Goal: Find specific page/section: Find specific page/section

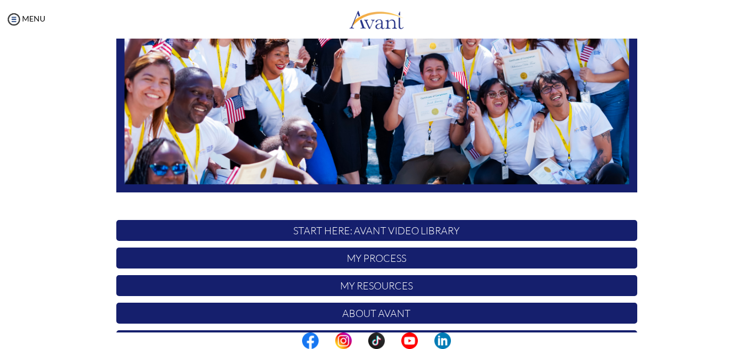
scroll to position [185, 0]
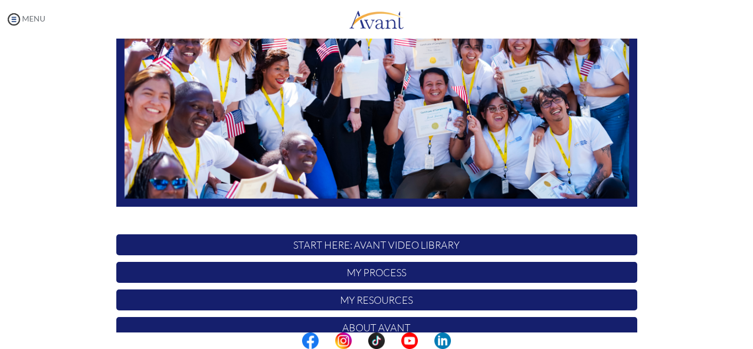
type input "[EMAIL_ADDRESS][DOMAIN_NAME]"
click at [0, 0] on div at bounding box center [0, 0] width 0 height 0
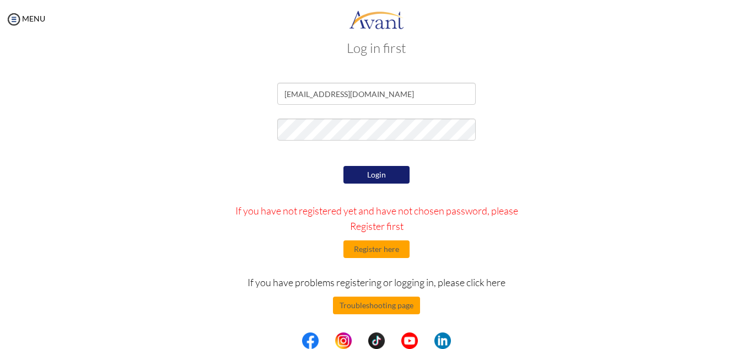
scroll to position [22, 0]
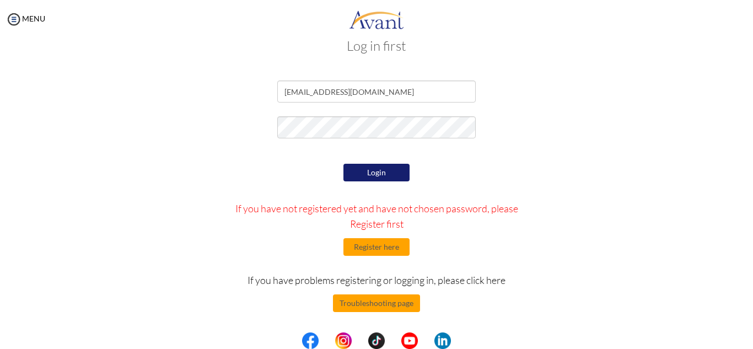
click at [399, 177] on button "Login" at bounding box center [376, 173] width 66 height 18
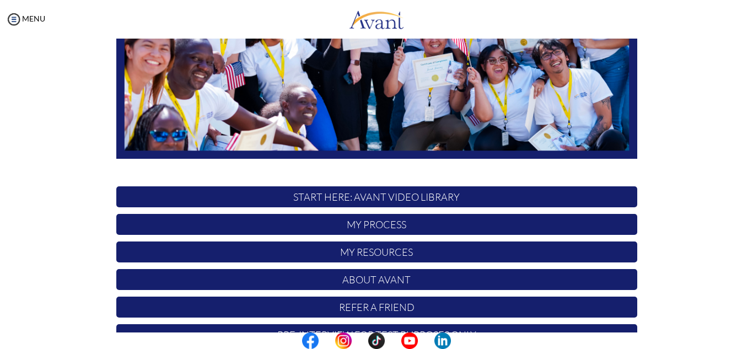
scroll to position [263, 0]
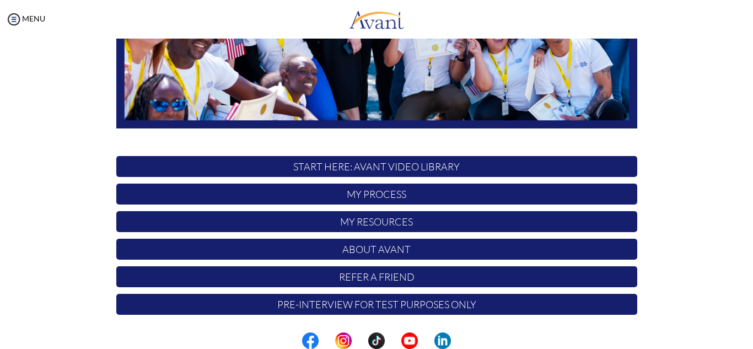
click at [430, 197] on p "My Process" at bounding box center [376, 193] width 521 height 21
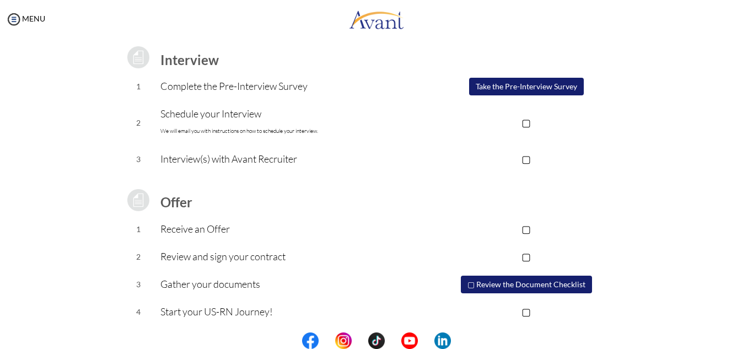
scroll to position [153, 0]
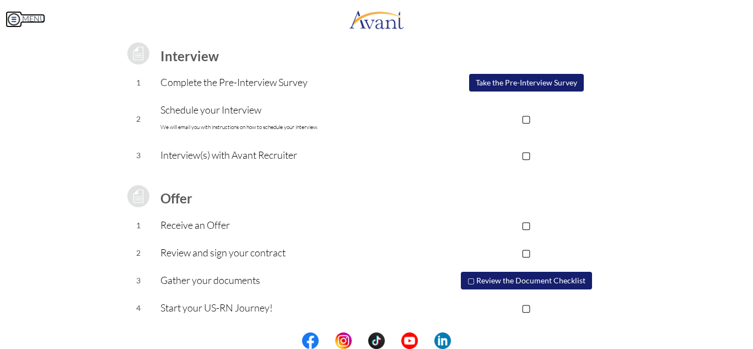
click at [15, 24] on img at bounding box center [14, 19] width 17 height 17
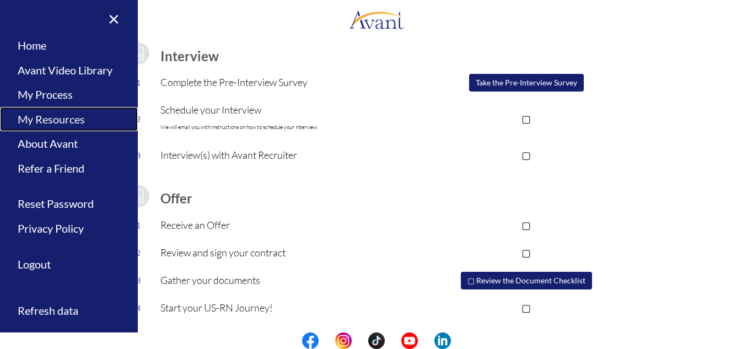
click at [64, 116] on link "My Resources" at bounding box center [69, 119] width 138 height 25
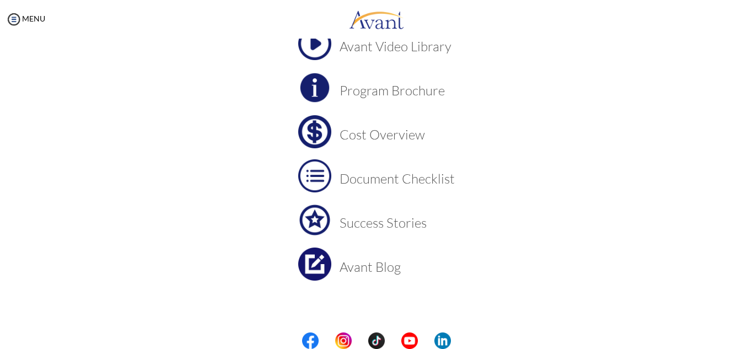
scroll to position [96, 0]
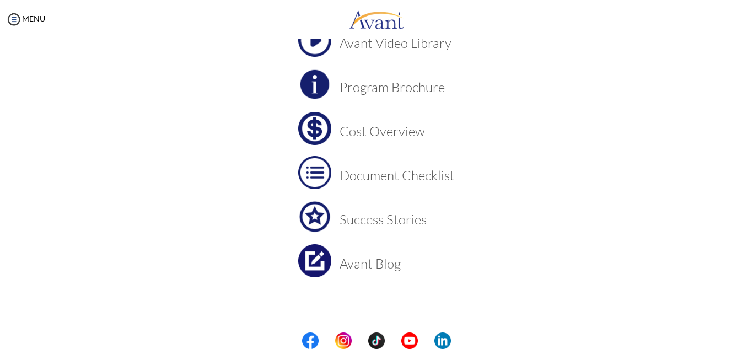
click at [375, 134] on h3 "Cost Overview" at bounding box center [396, 131] width 115 height 14
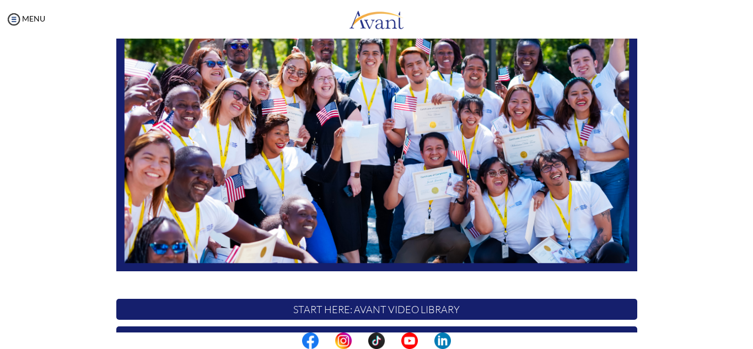
scroll to position [263, 0]
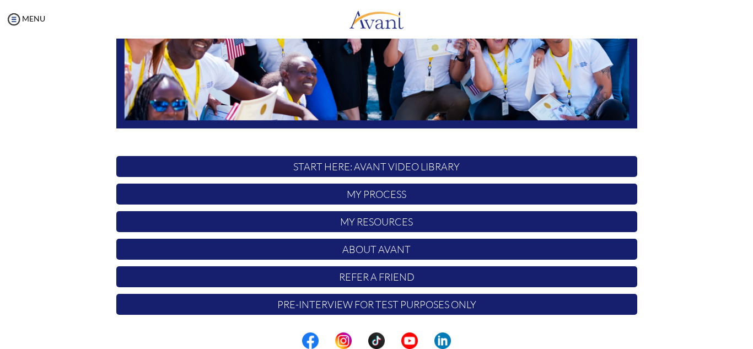
click at [389, 282] on p "Refer a Friend" at bounding box center [376, 276] width 521 height 21
click at [484, 195] on p "My Process" at bounding box center [376, 193] width 521 height 21
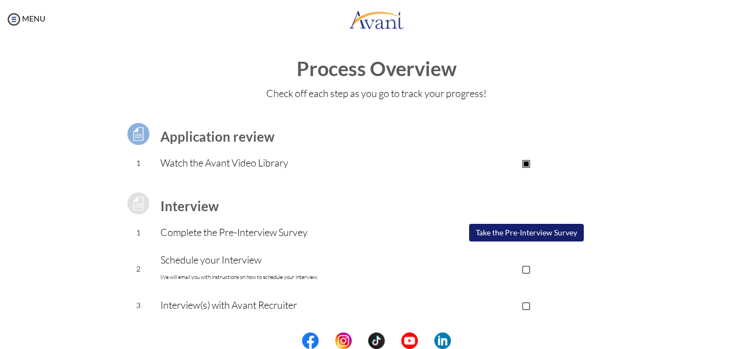
scroll to position [0, 0]
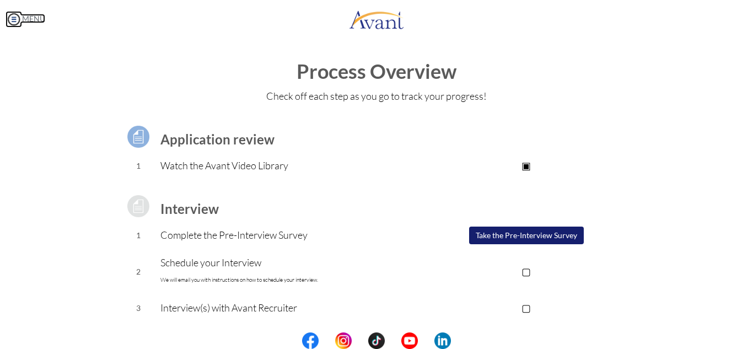
click at [9, 21] on img at bounding box center [14, 19] width 17 height 17
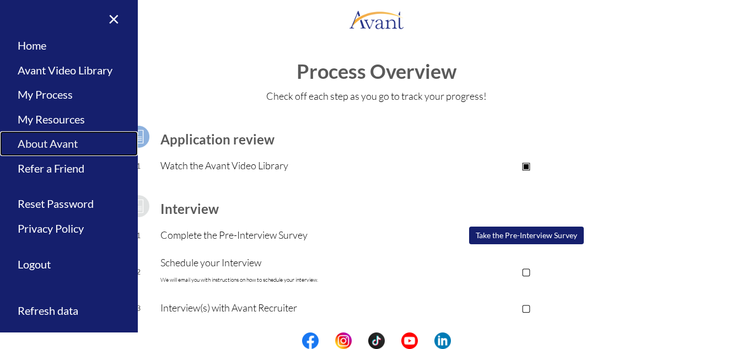
click at [69, 148] on link "About Avant" at bounding box center [69, 143] width 138 height 25
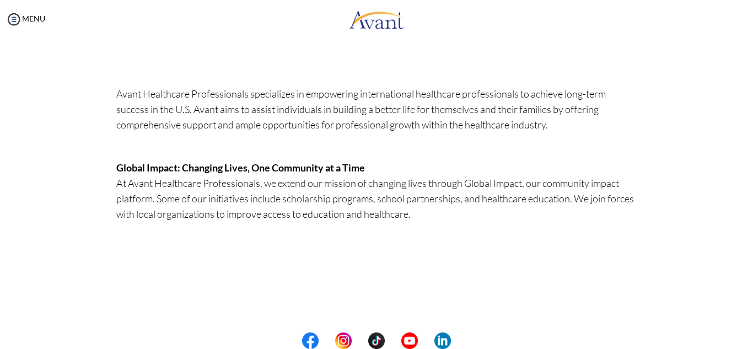
scroll to position [212, 0]
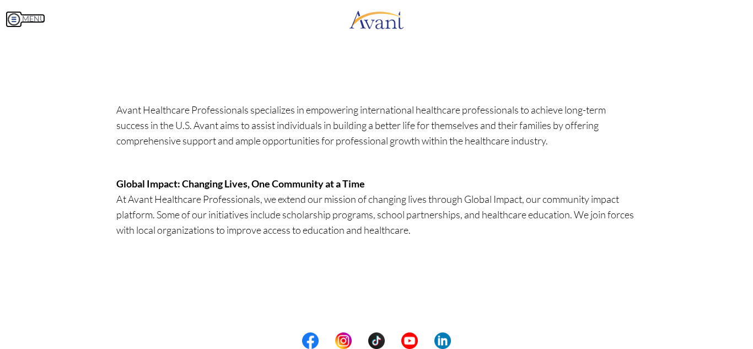
click at [13, 19] on img at bounding box center [14, 19] width 17 height 17
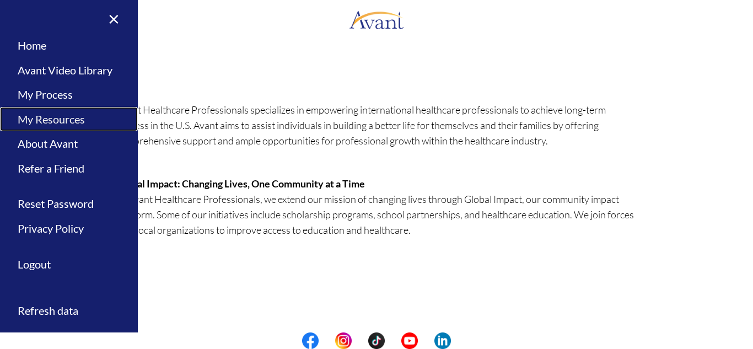
click at [76, 121] on link "My Resources" at bounding box center [69, 119] width 138 height 25
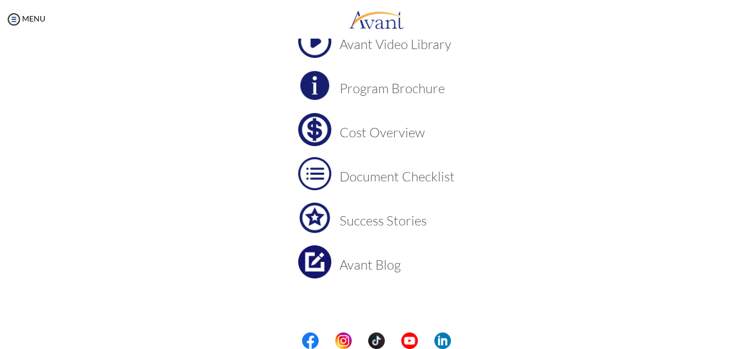
scroll to position [96, 0]
click at [367, 221] on h3 "Success Stories" at bounding box center [396, 219] width 115 height 14
